Goal: Communication & Community: Participate in discussion

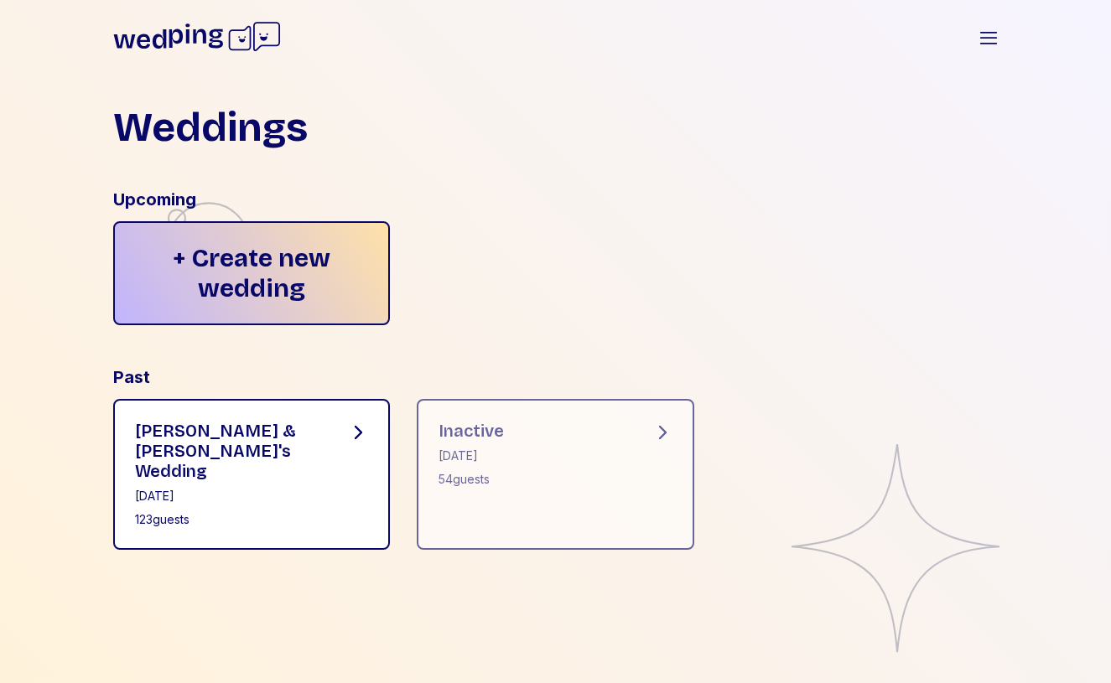
click at [298, 488] on div "[DATE]" at bounding box center [228, 496] width 187 height 17
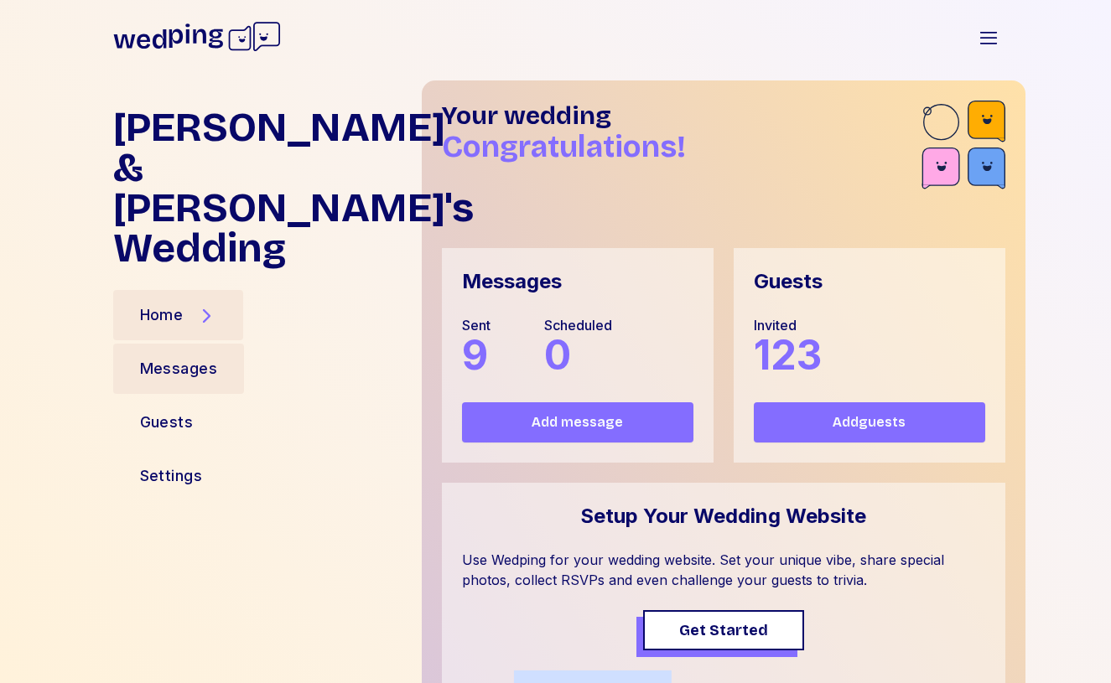
click at [209, 357] on div "Messages" at bounding box center [179, 368] width 78 height 23
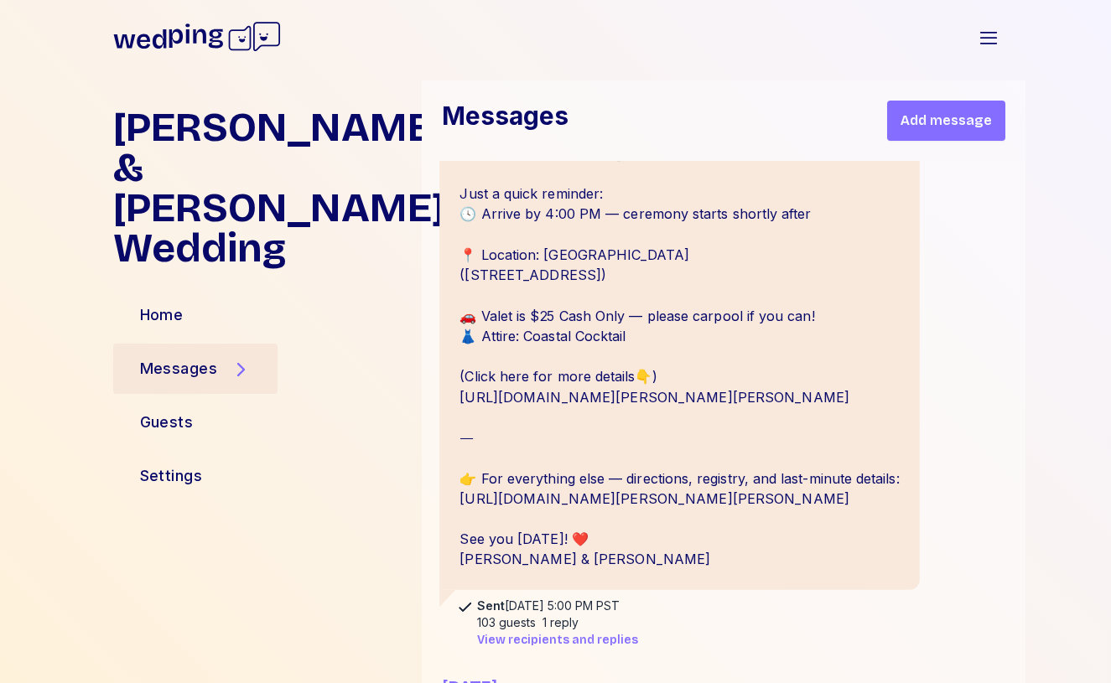
scroll to position [4327, 0]
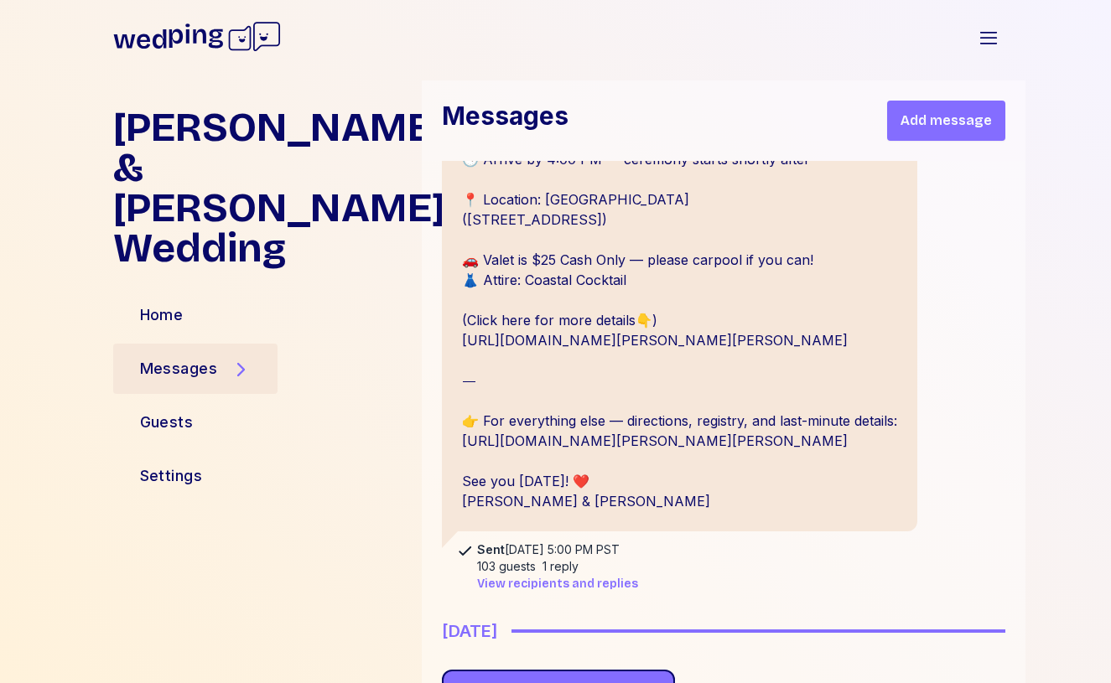
click at [601, 576] on span "View recipients and replies" at bounding box center [557, 584] width 161 height 17
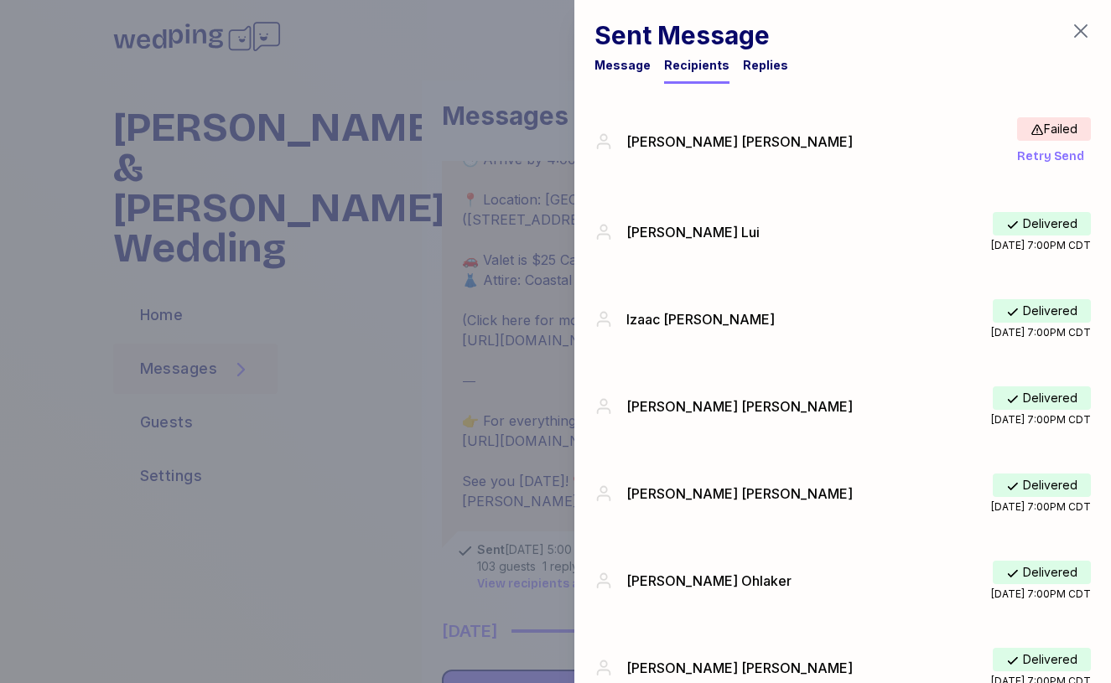
click at [1082, 38] on icon "button" at bounding box center [1080, 31] width 20 height 20
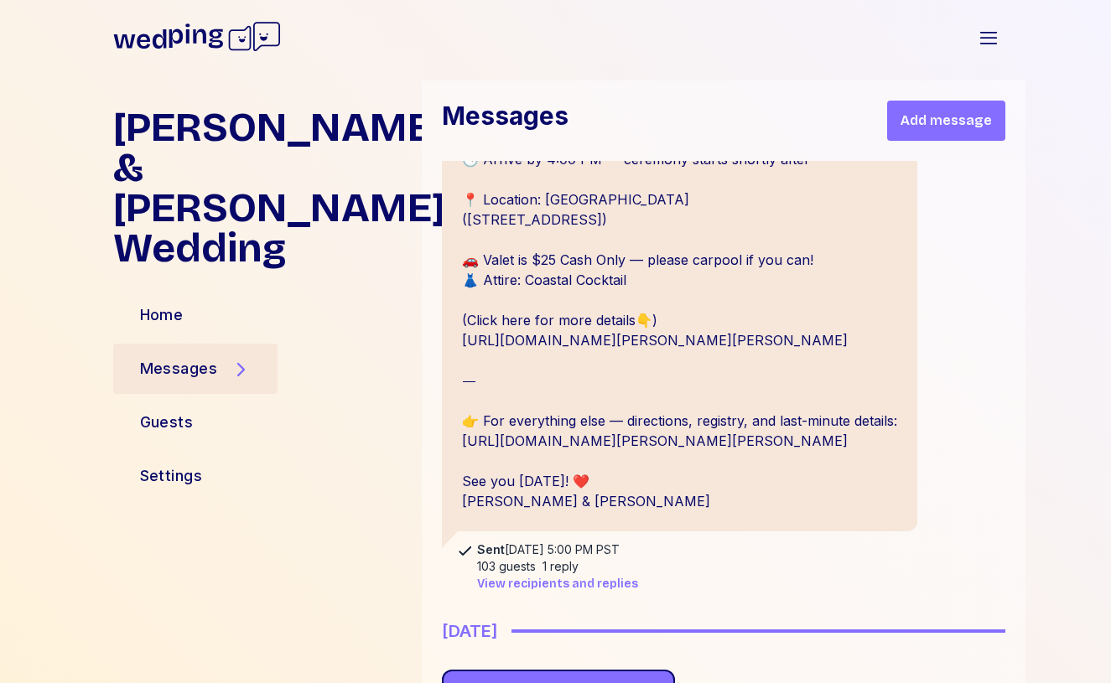
click at [566, 576] on span "View recipients and replies" at bounding box center [557, 584] width 161 height 17
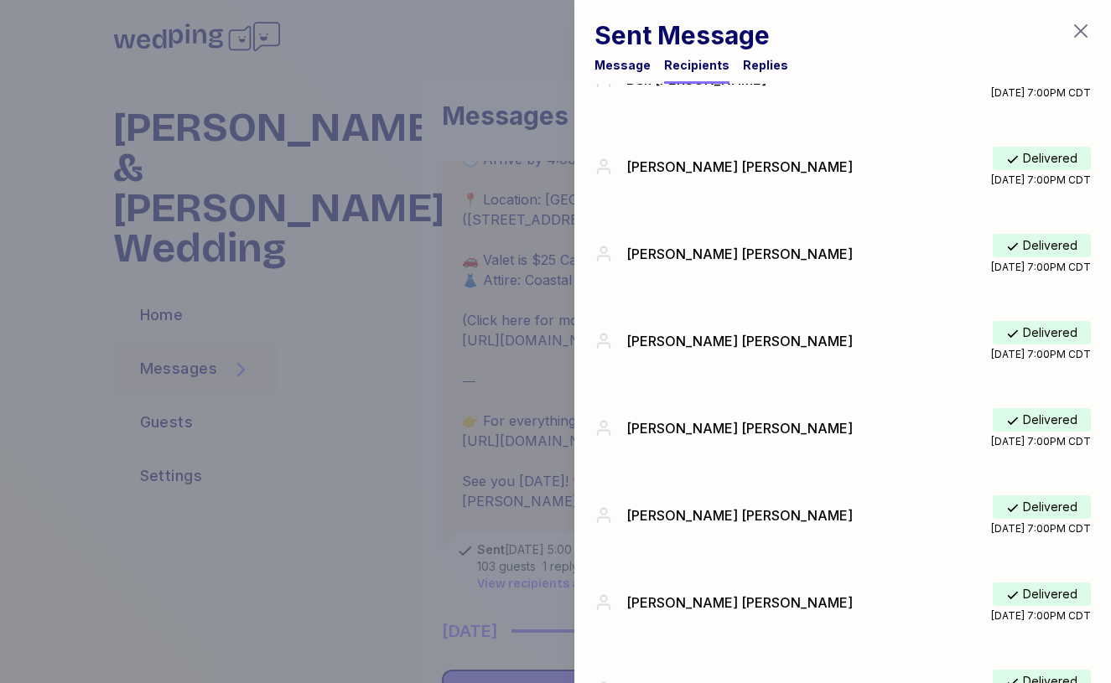
scroll to position [7387, 0]
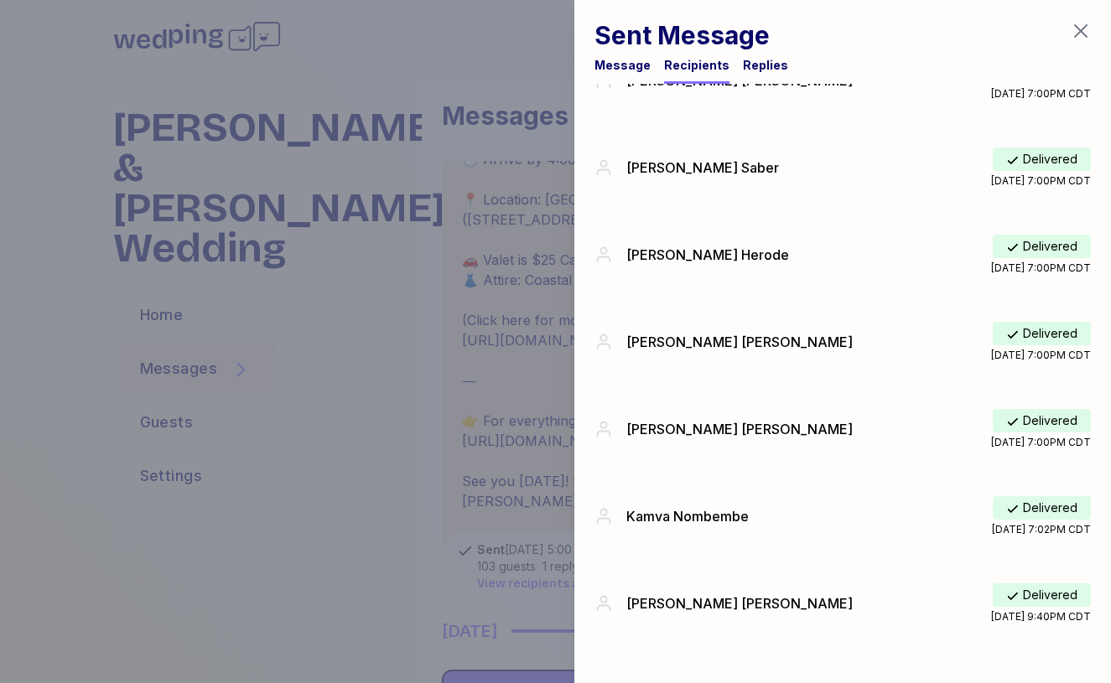
click at [745, 53] on div "Sent Message Message Recipients Replies" at bounding box center [691, 52] width 194 height 64
click at [747, 58] on div "Replies" at bounding box center [765, 65] width 45 height 17
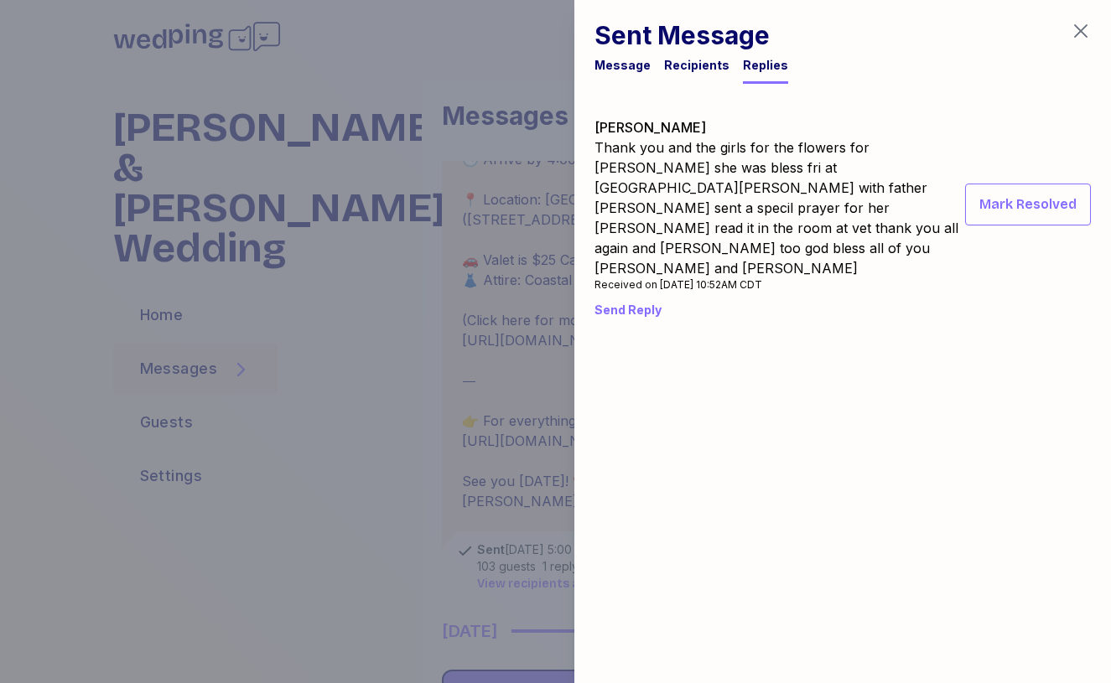
scroll to position [0, 0]
click at [707, 60] on div "Recipients" at bounding box center [696, 65] width 65 height 17
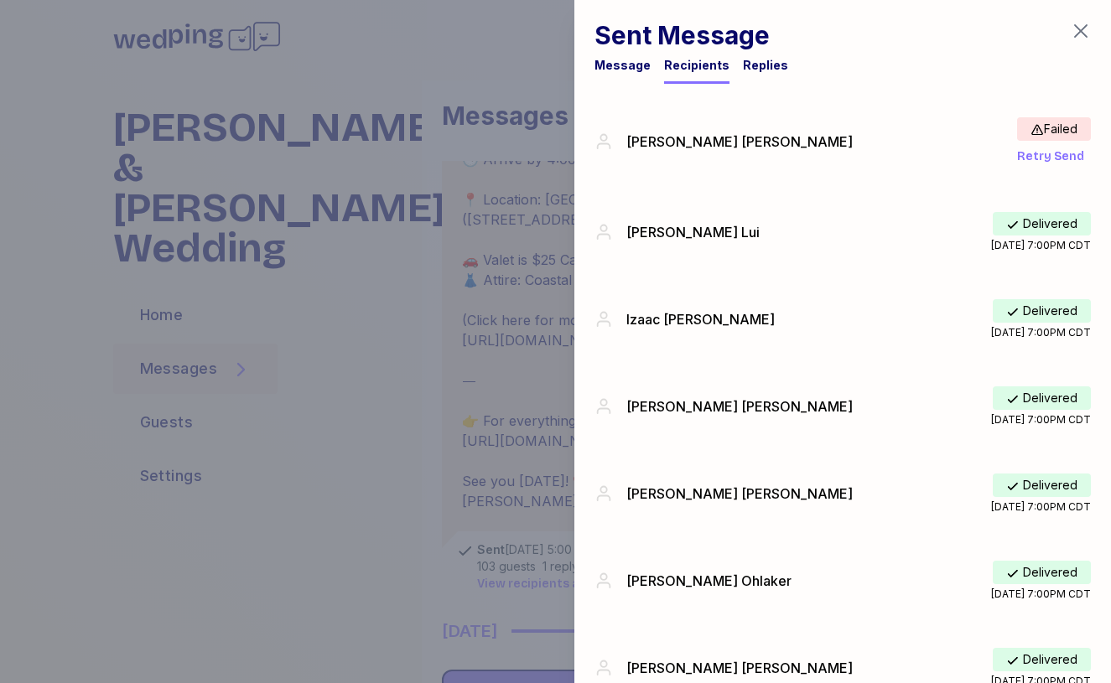
click at [750, 67] on div "Replies" at bounding box center [765, 65] width 45 height 17
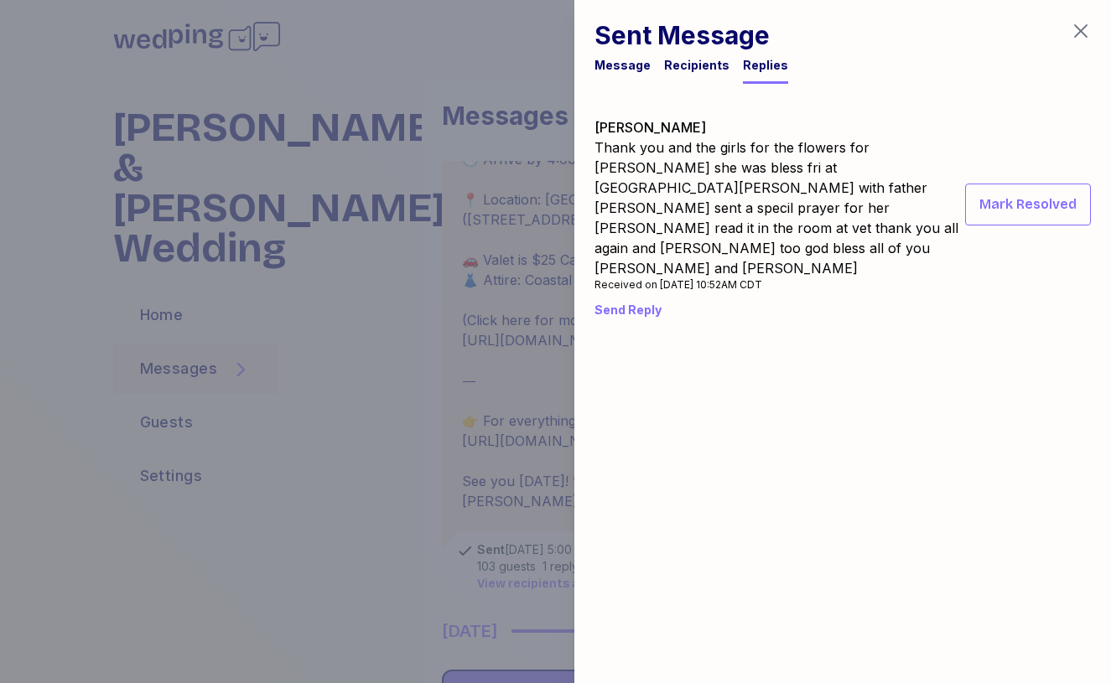
click at [638, 75] on div "Message" at bounding box center [622, 70] width 56 height 27
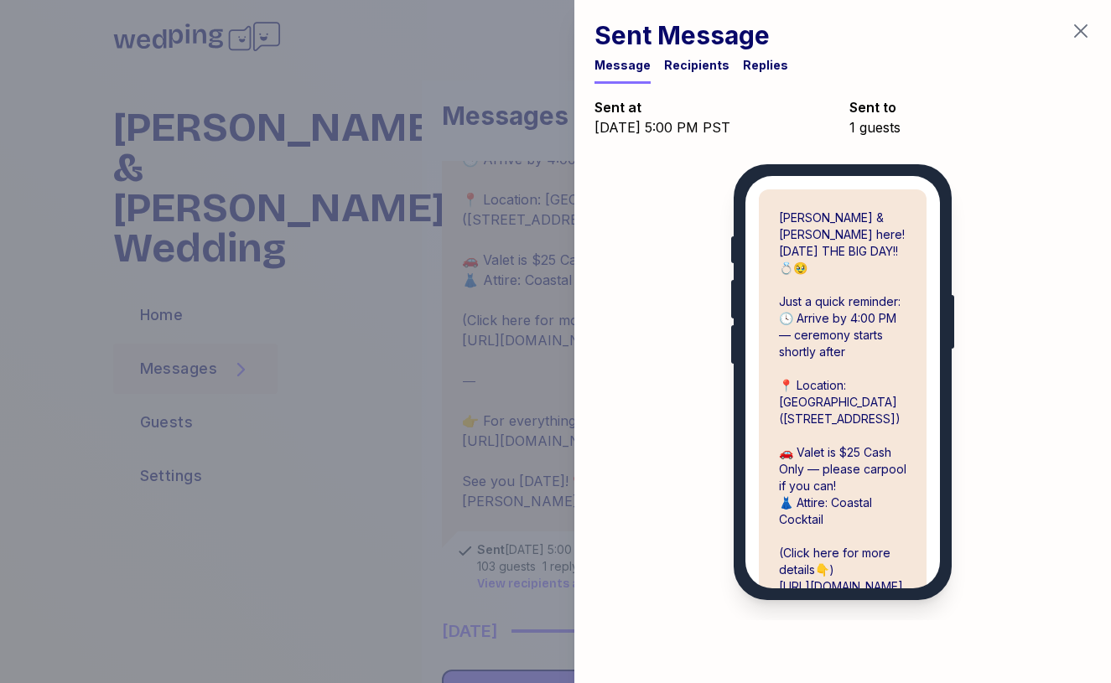
click at [1085, 27] on icon "button" at bounding box center [1080, 31] width 20 height 20
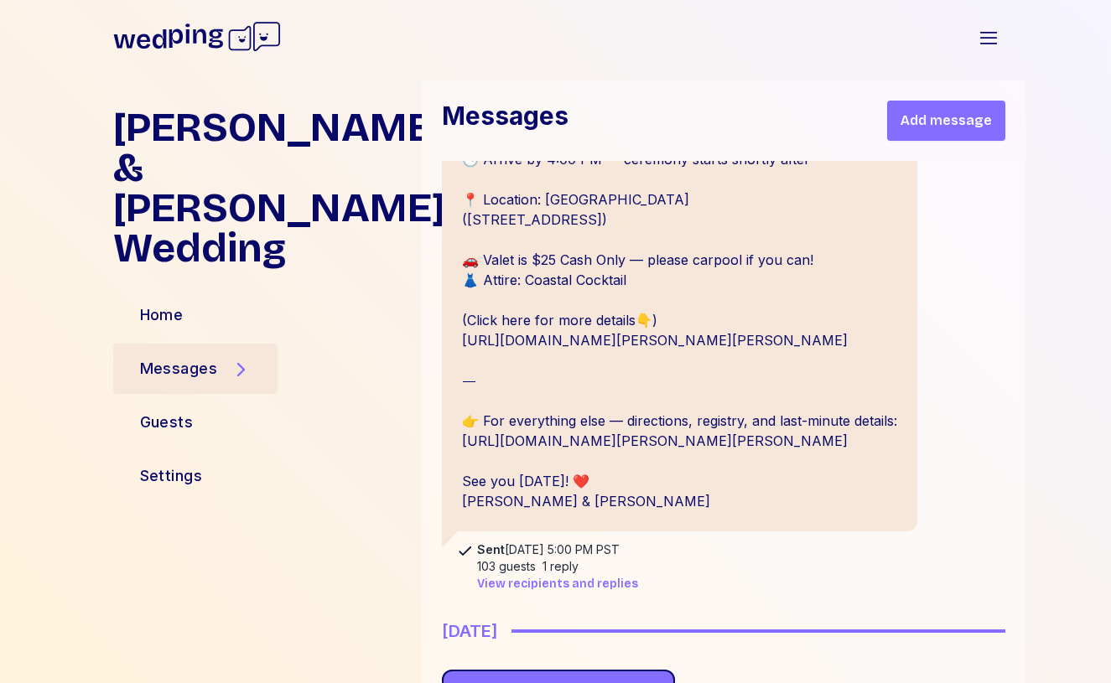
scroll to position [4543, 0]
